Goal: Navigation & Orientation: Go to known website

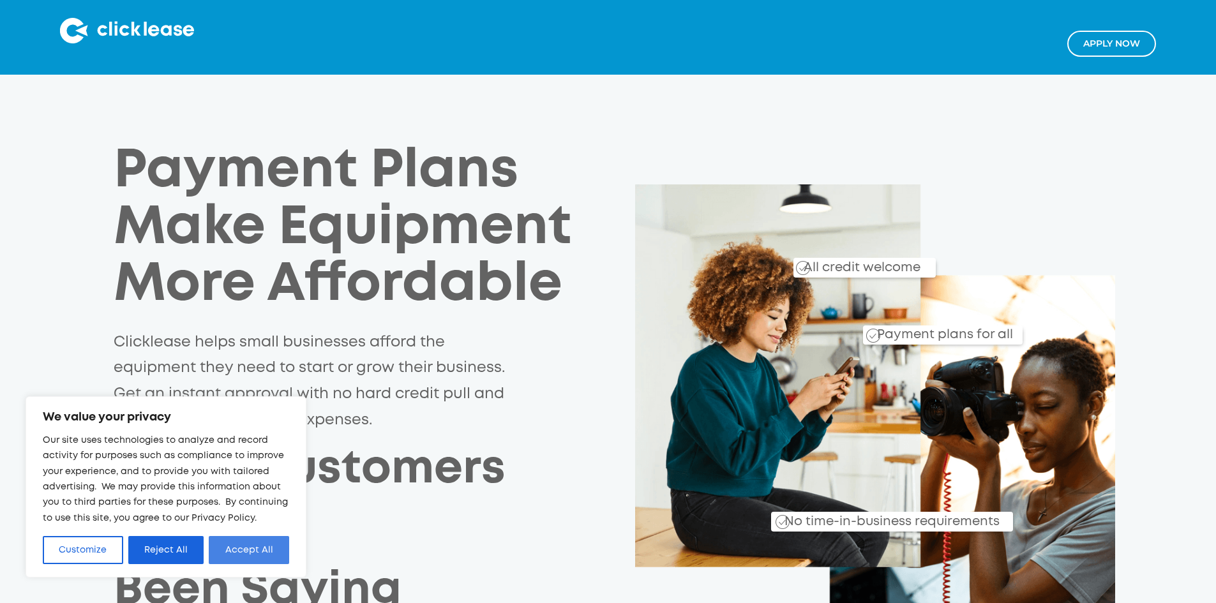
click at [229, 539] on button "Accept All" at bounding box center [249, 550] width 80 height 28
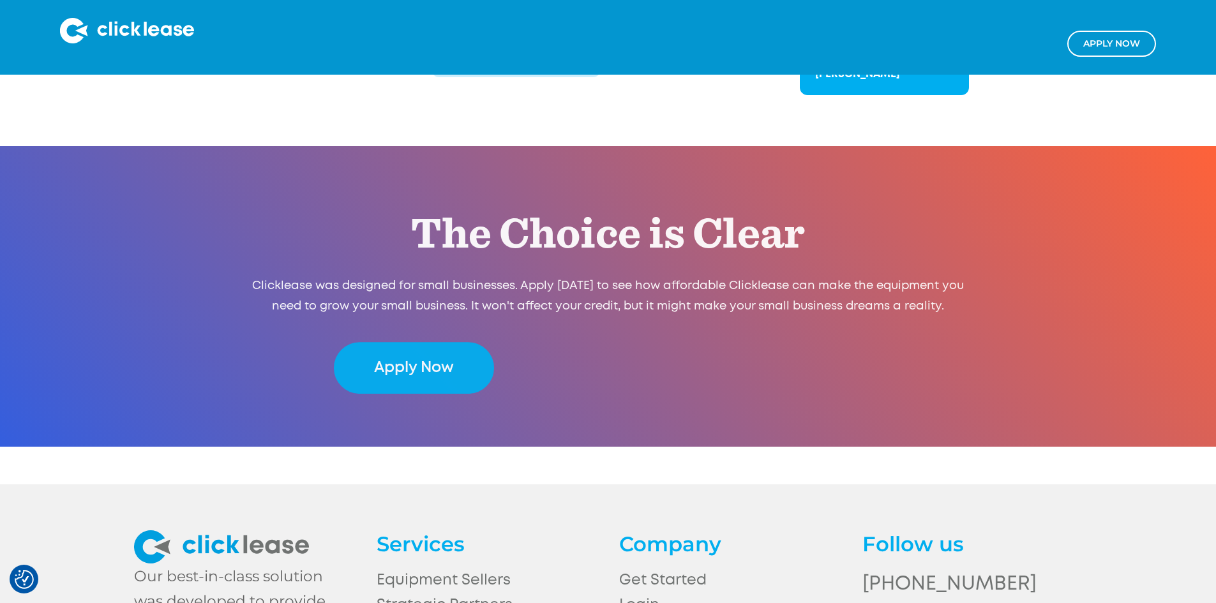
scroll to position [2544, 0]
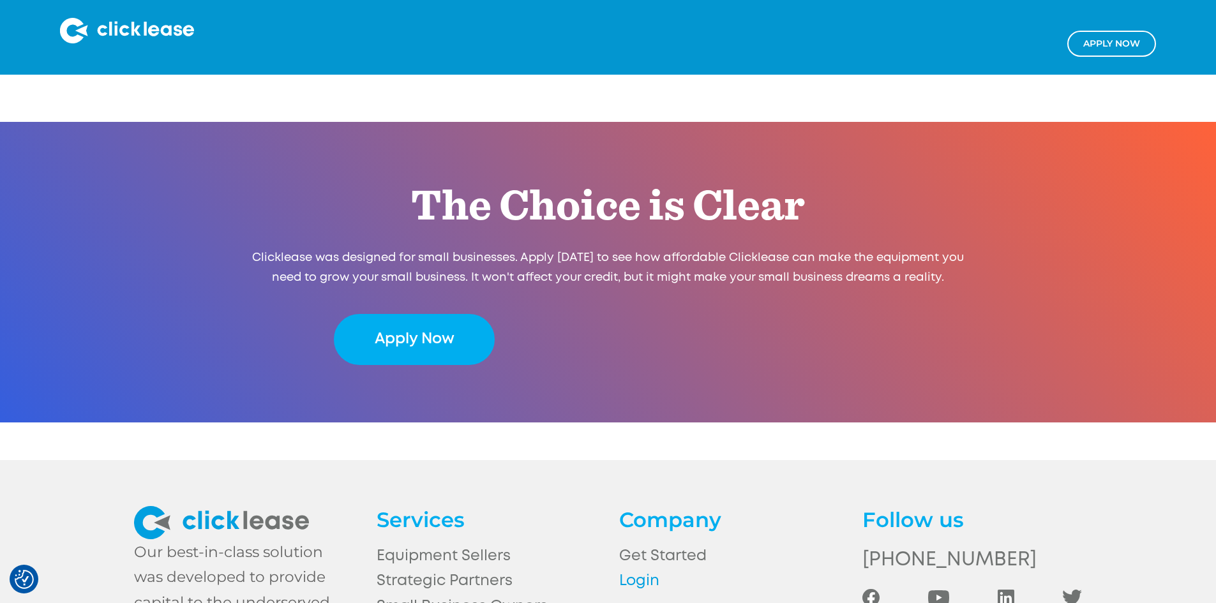
click at [629, 569] on link "Login" at bounding box center [729, 581] width 220 height 25
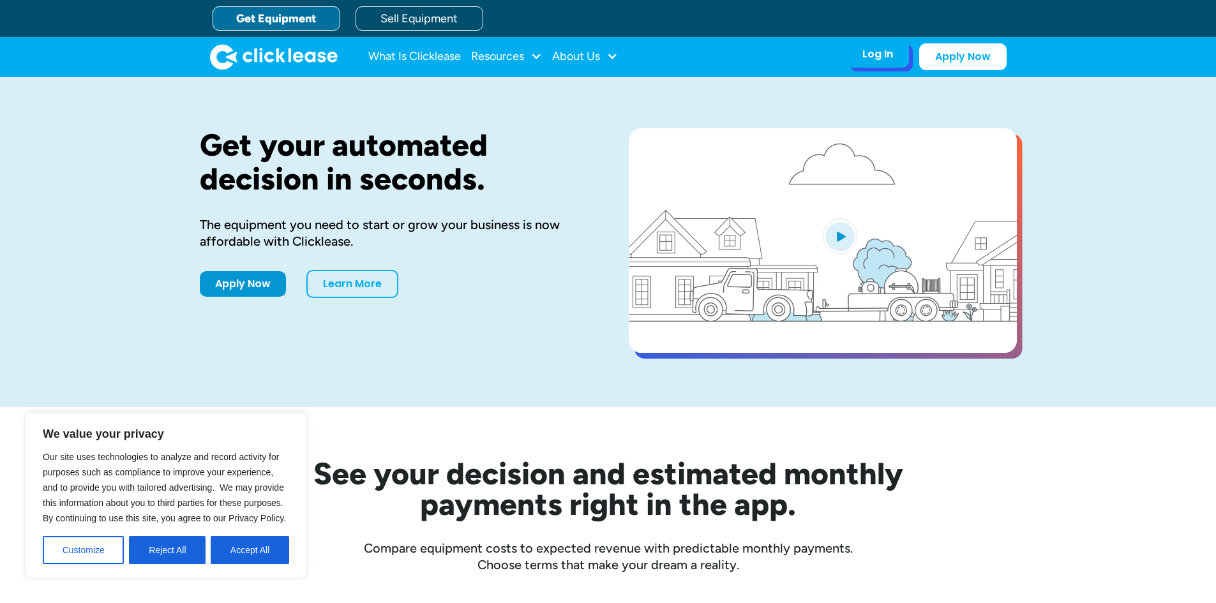
click at [867, 58] on div "Log In" at bounding box center [877, 54] width 31 height 13
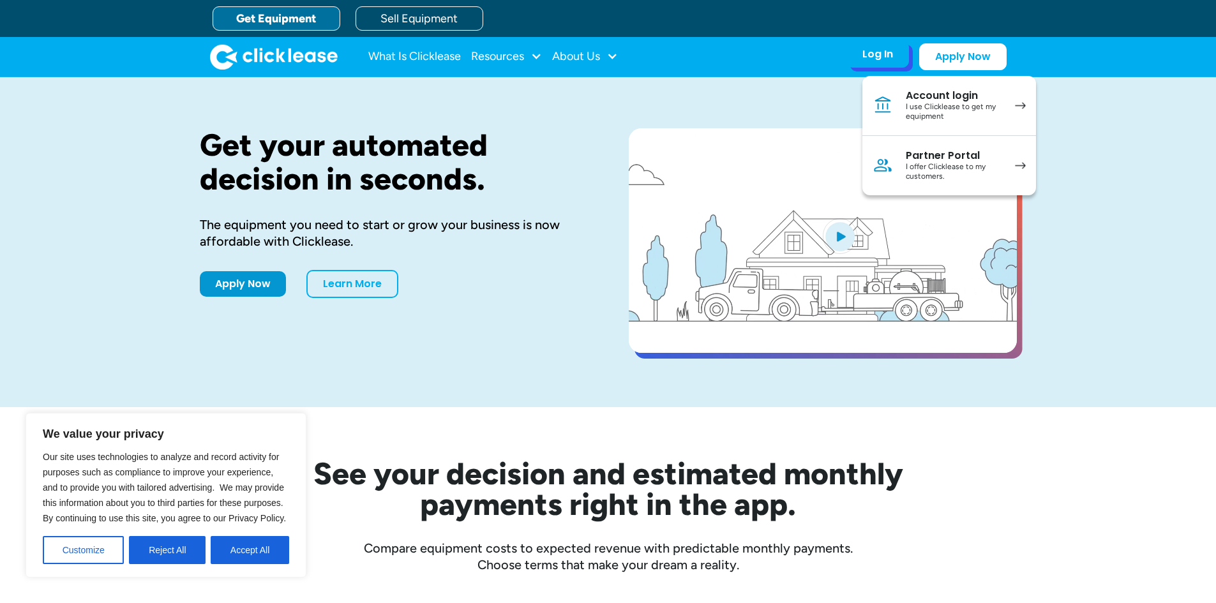
click at [920, 162] on div "I offer Clicklease to my customers." at bounding box center [954, 172] width 96 height 20
